Goal: Navigation & Orientation: Find specific page/section

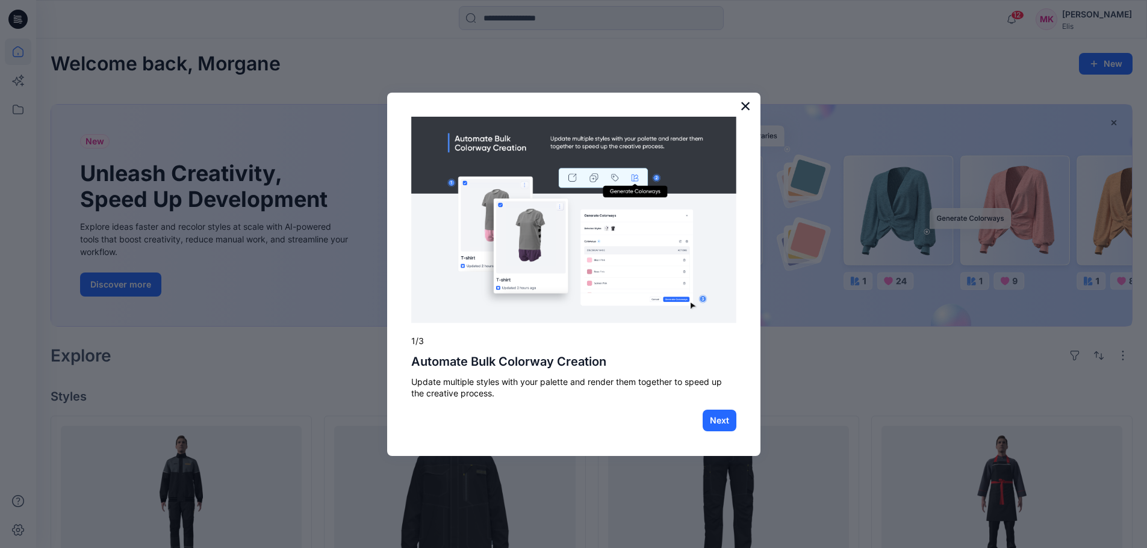
click at [744, 104] on button "×" at bounding box center [745, 105] width 11 height 19
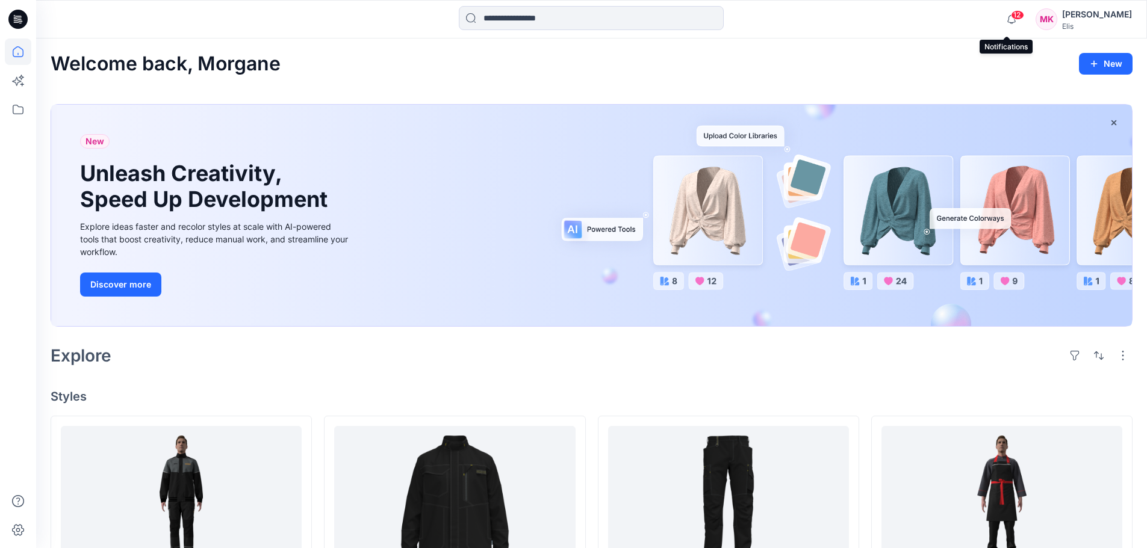
click at [1011, 18] on span "12" at bounding box center [1017, 15] width 13 height 10
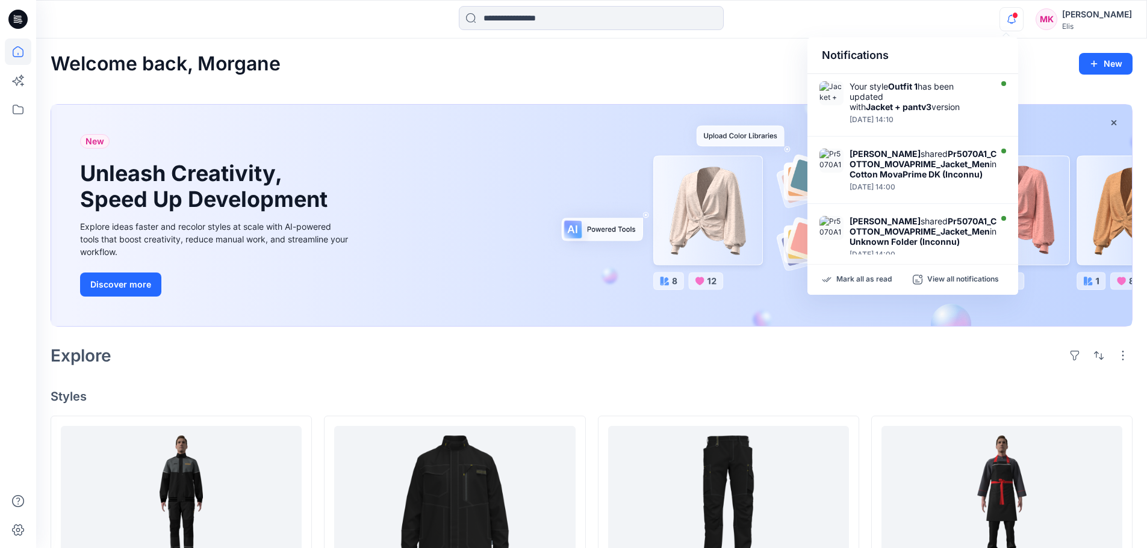
click at [1012, 18] on span at bounding box center [1015, 15] width 6 height 7
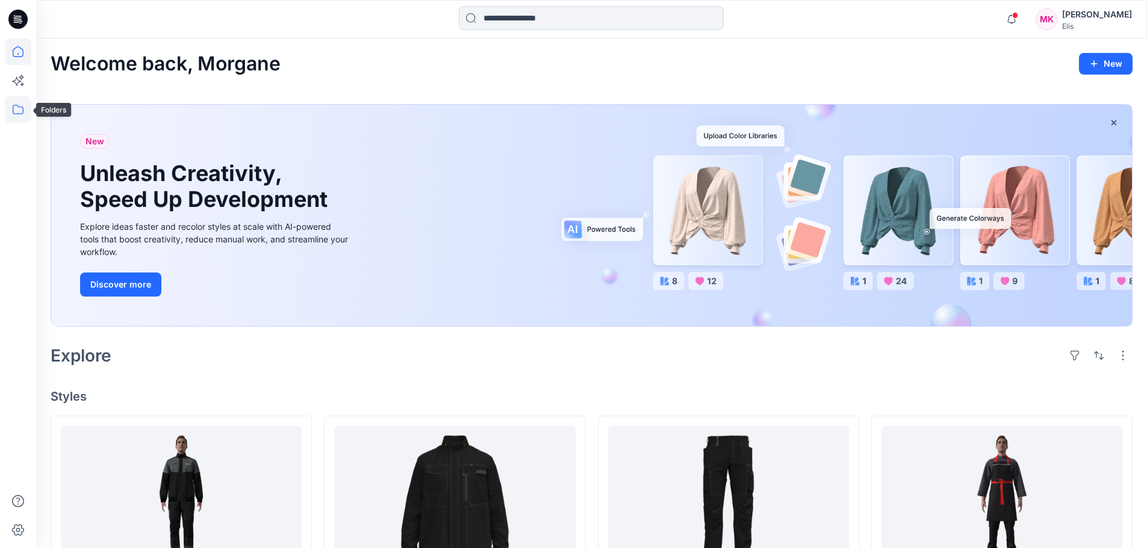
click at [17, 104] on icon at bounding box center [18, 109] width 26 height 26
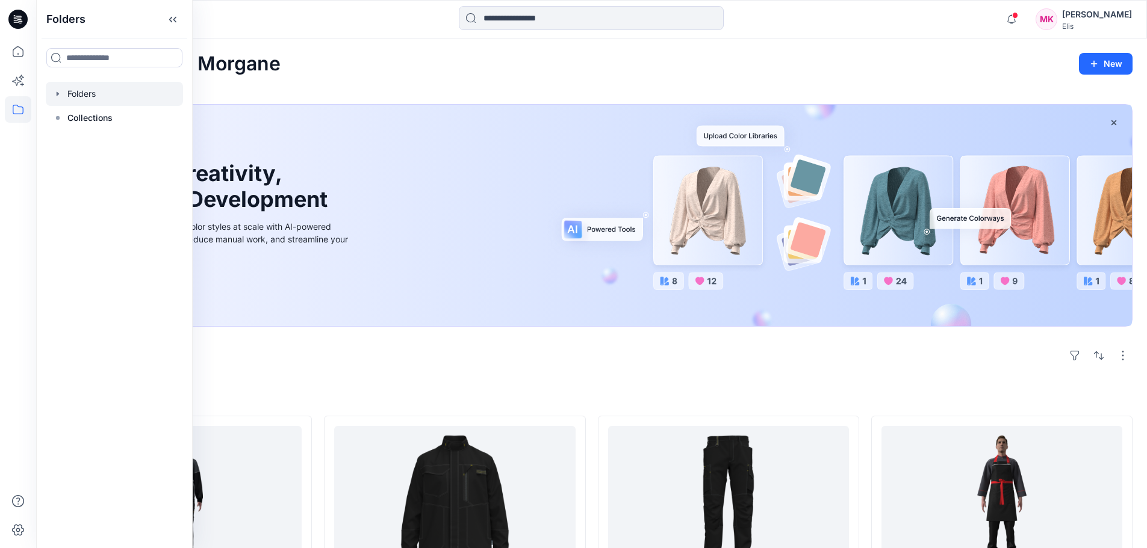
click at [92, 94] on div at bounding box center [114, 94] width 137 height 24
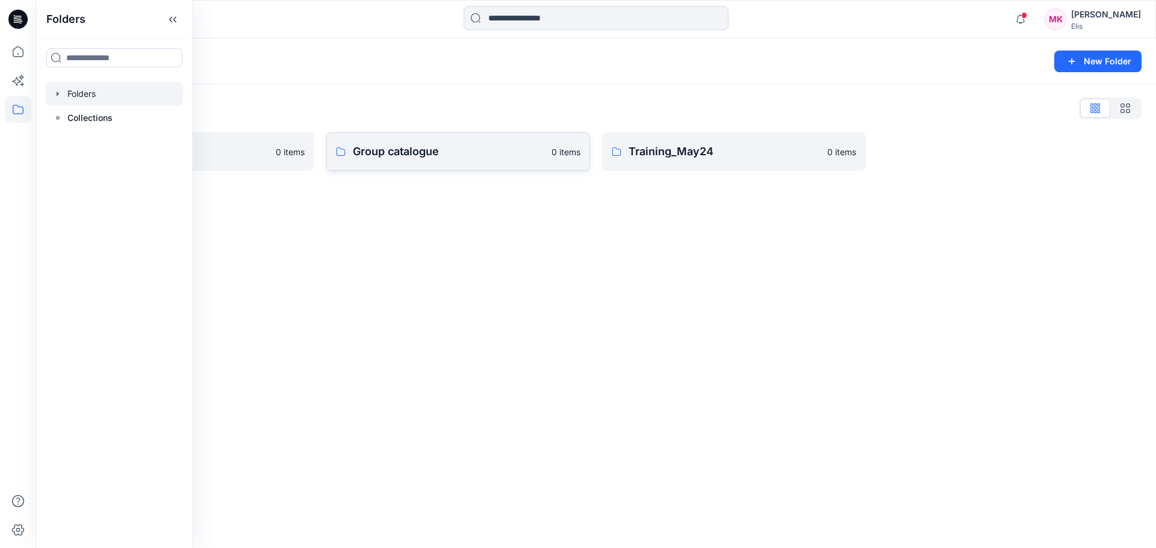
click at [478, 158] on p "Group catalogue" at bounding box center [448, 151] width 191 height 17
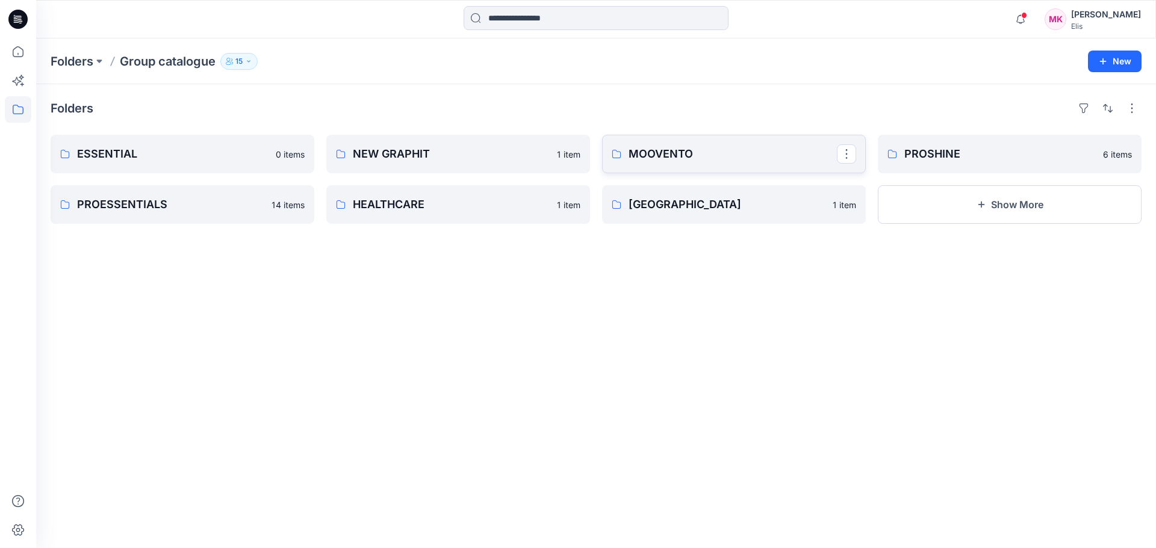
click at [710, 154] on p "MOOVENTO" at bounding box center [733, 154] width 208 height 17
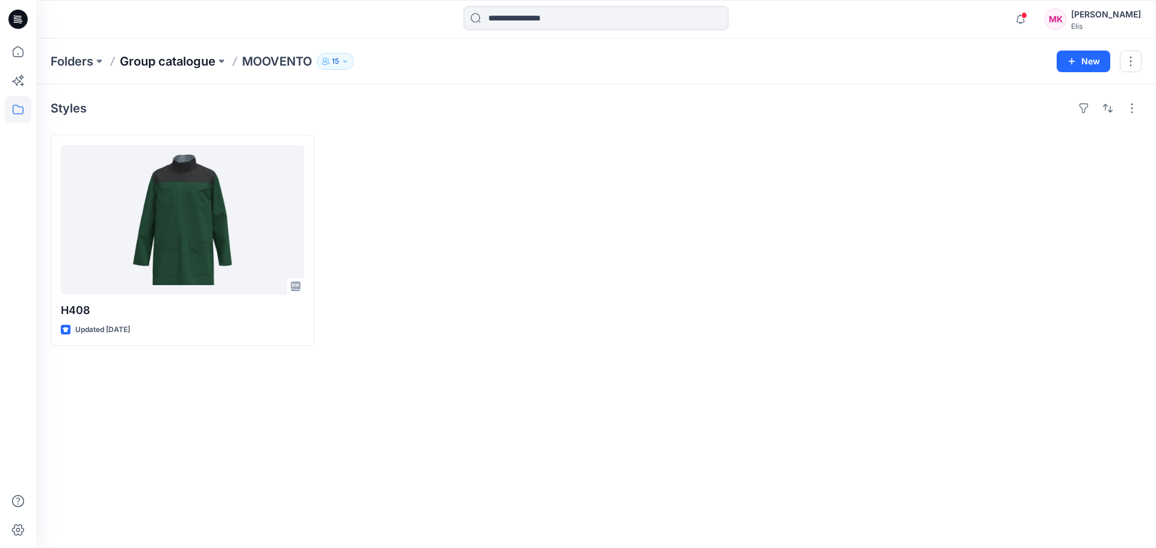
click at [197, 60] on p "Group catalogue" at bounding box center [168, 61] width 96 height 17
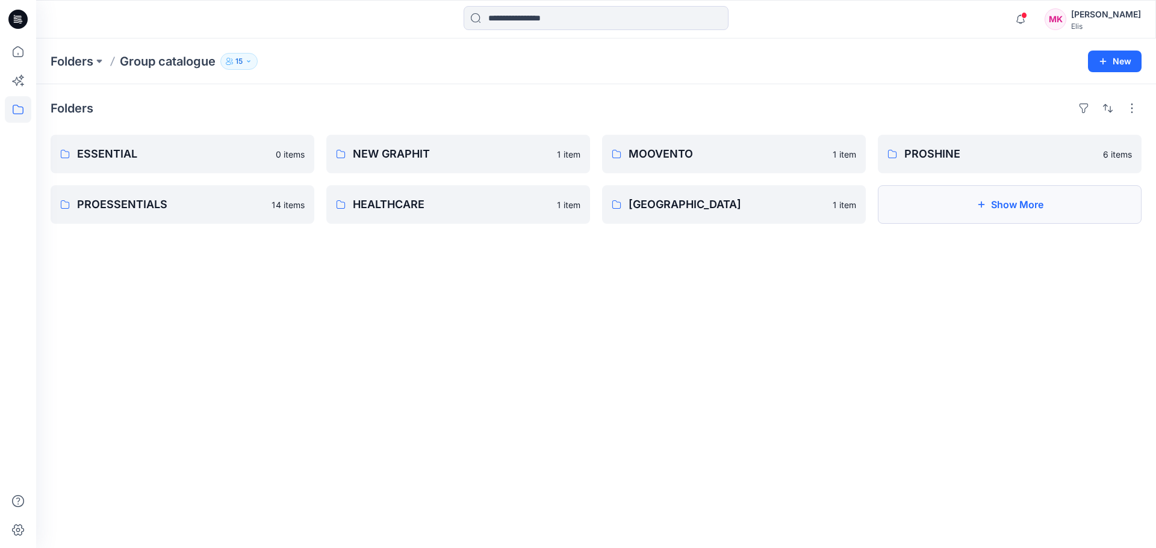
click at [1014, 208] on button "Show More" at bounding box center [1010, 204] width 264 height 39
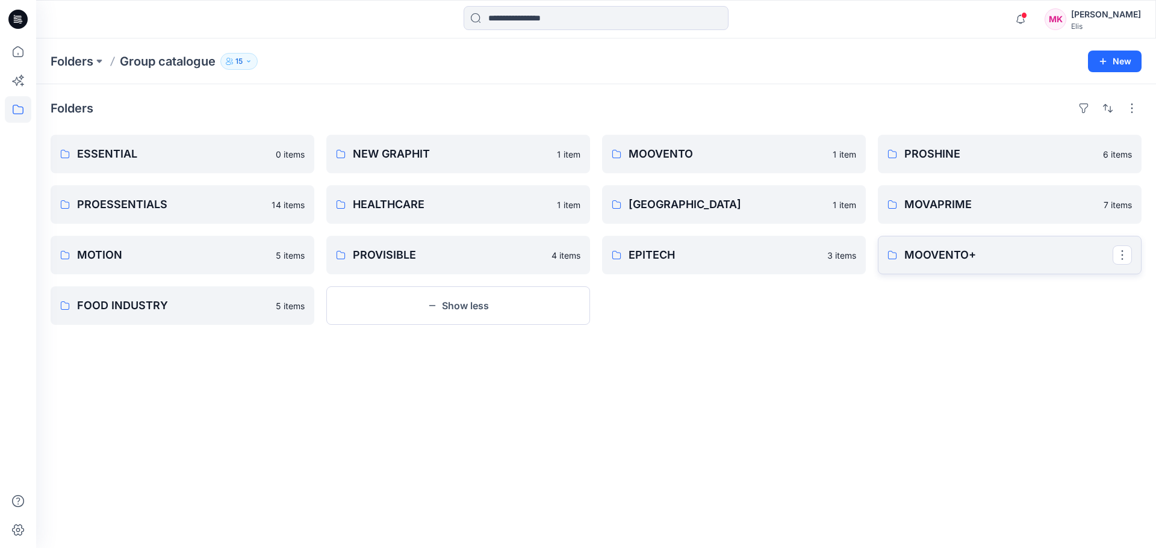
click at [951, 253] on p "MOOVENTO+" at bounding box center [1008, 255] width 208 height 17
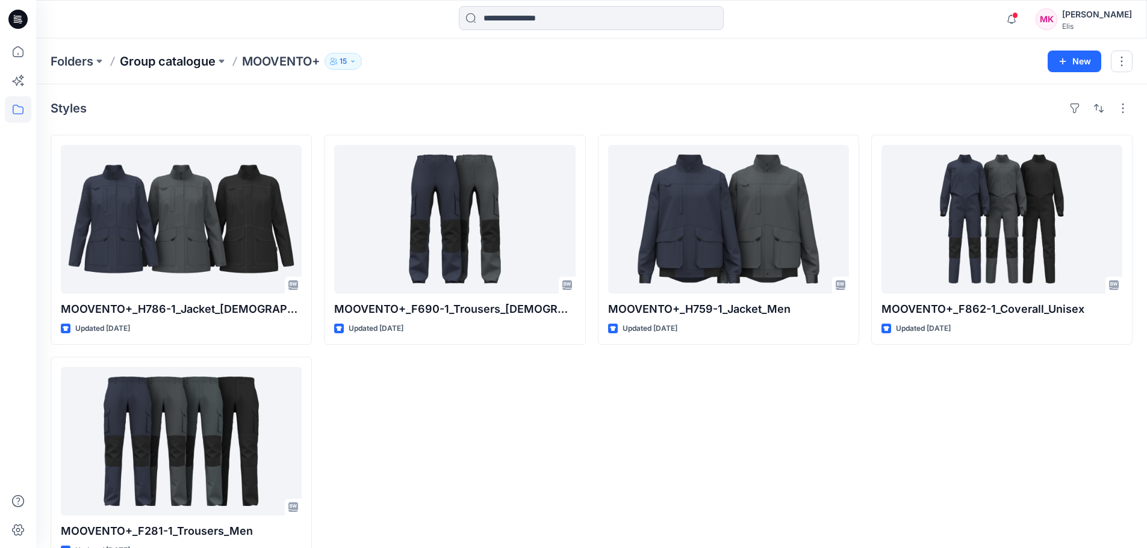
click at [184, 64] on p "Group catalogue" at bounding box center [168, 61] width 96 height 17
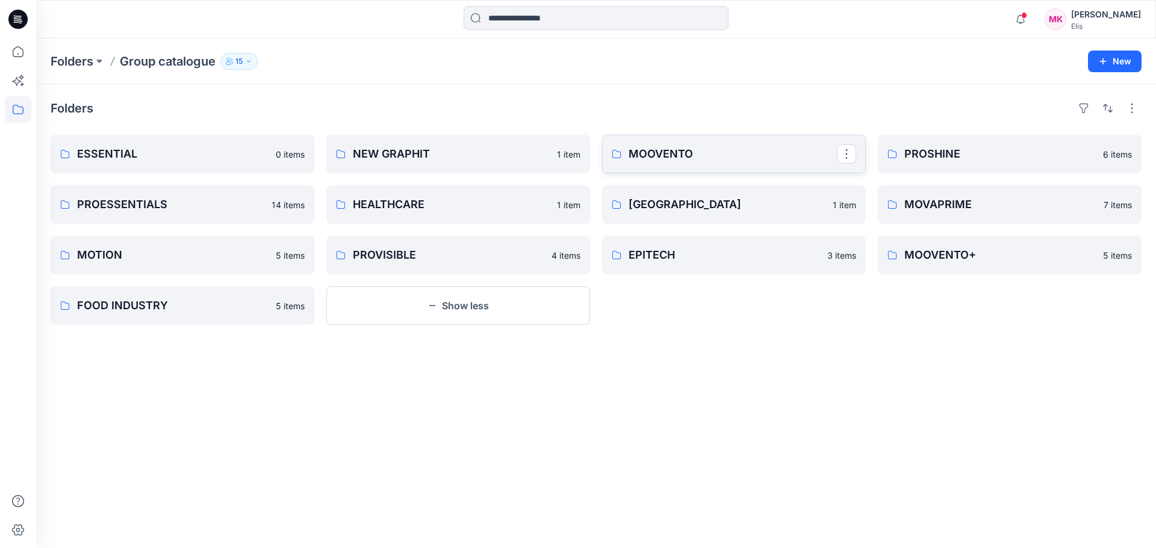
click at [675, 147] on p "MOOVENTO" at bounding box center [733, 154] width 208 height 17
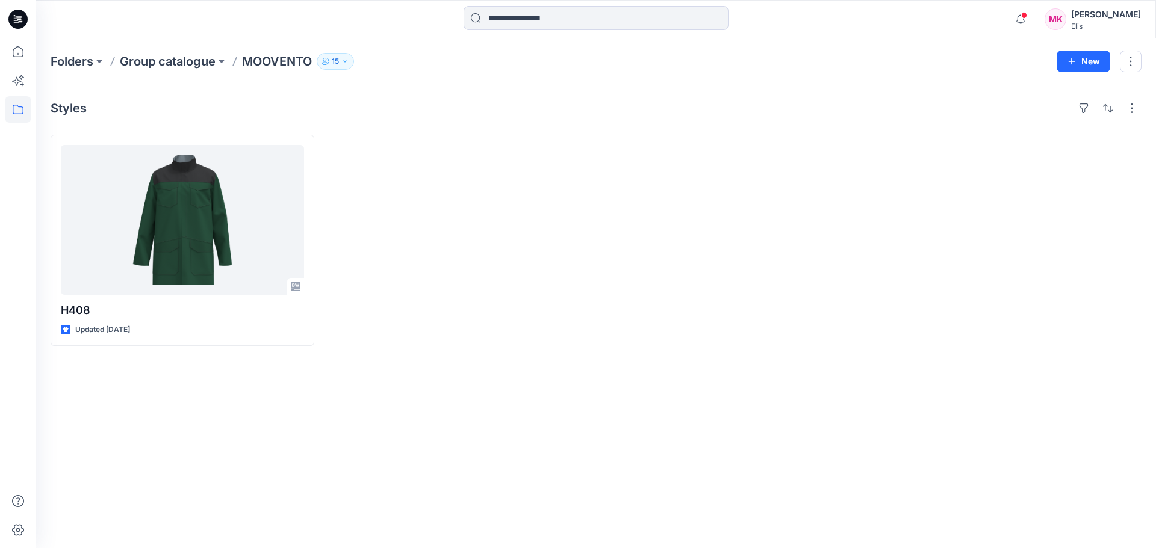
click at [675, 384] on div "Styles H408 Updated [DATE]" at bounding box center [596, 316] width 1120 height 464
